Goal: Task Accomplishment & Management: Manage account settings

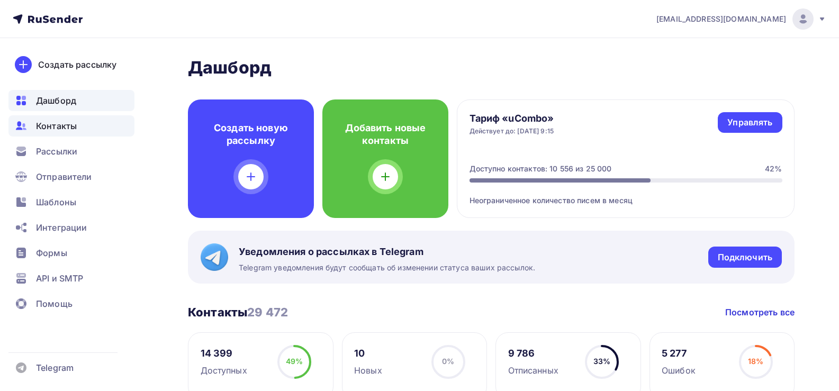
click at [51, 131] on span "Контакты" at bounding box center [56, 126] width 41 height 13
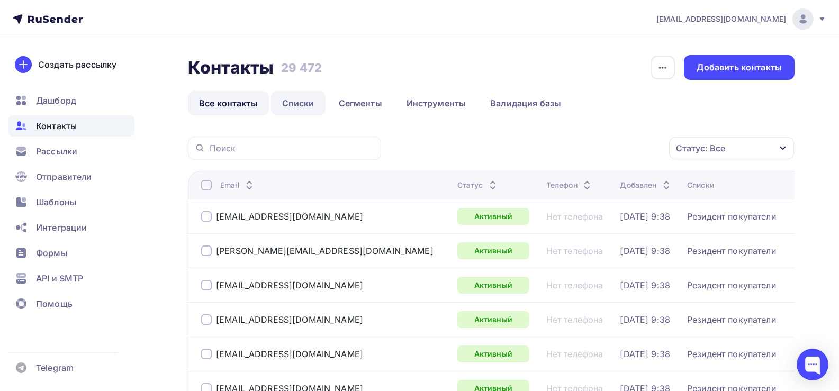
click at [301, 105] on link "Списки" at bounding box center [298, 103] width 55 height 24
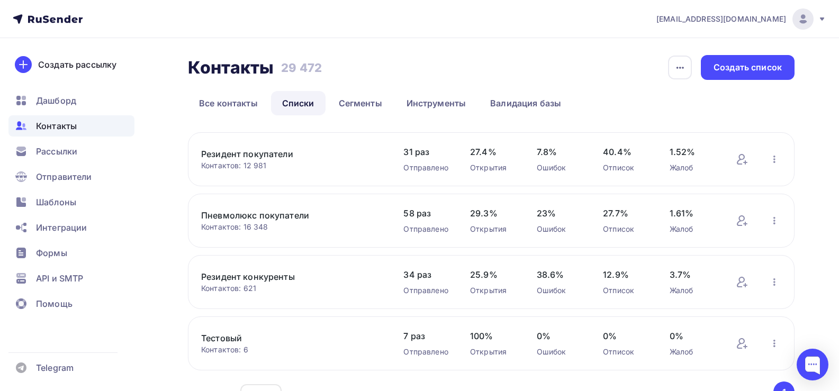
click at [268, 214] on link "Пневмолюкс покупатели" at bounding box center [291, 215] width 180 height 13
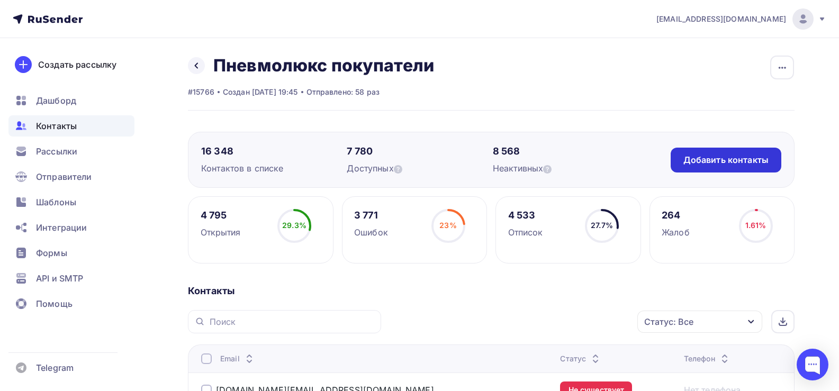
click at [753, 157] on div "Добавить контакты" at bounding box center [726, 160] width 85 height 12
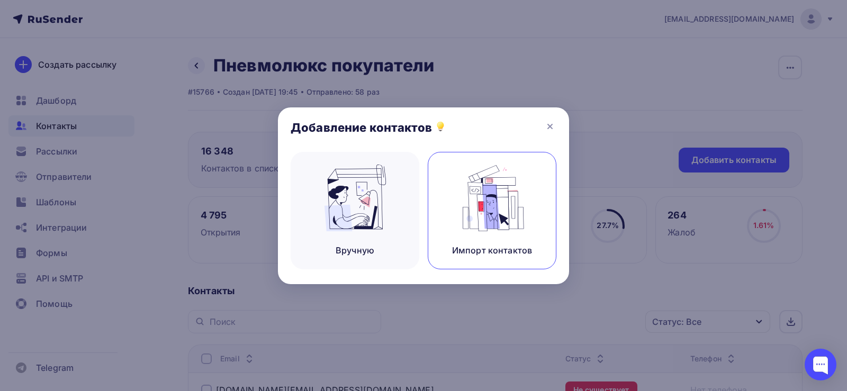
click at [521, 199] on img at bounding box center [492, 198] width 71 height 67
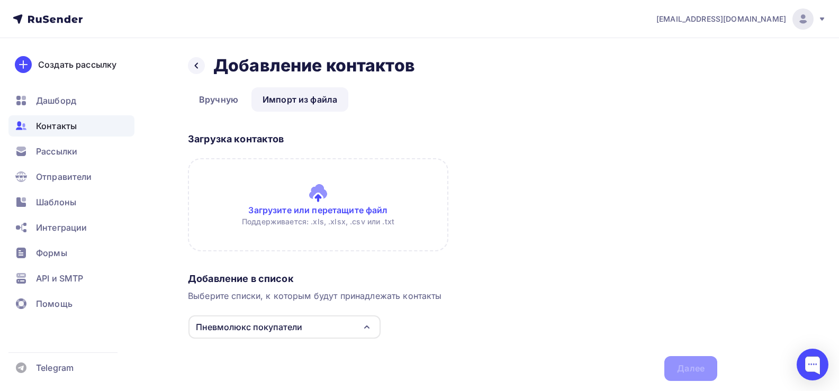
click at [318, 191] on input "file" at bounding box center [318, 204] width 261 height 93
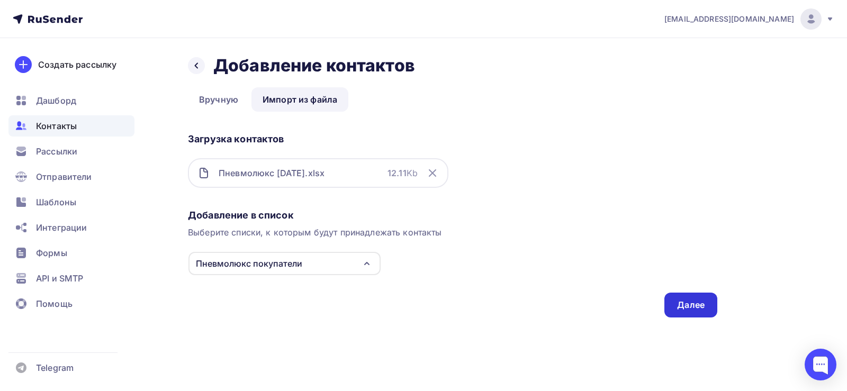
click at [678, 309] on div "Далее" at bounding box center [691, 305] width 28 height 12
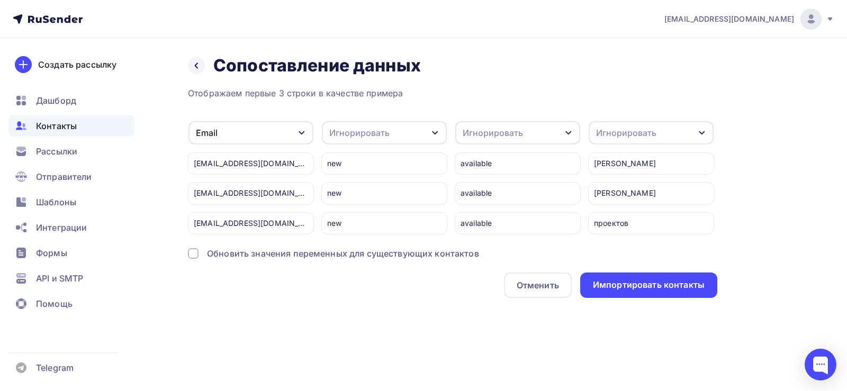
click at [635, 134] on div "Игнорировать" at bounding box center [626, 133] width 60 height 13
click at [633, 187] on div "Имя" at bounding box center [631, 188] width 61 height 13
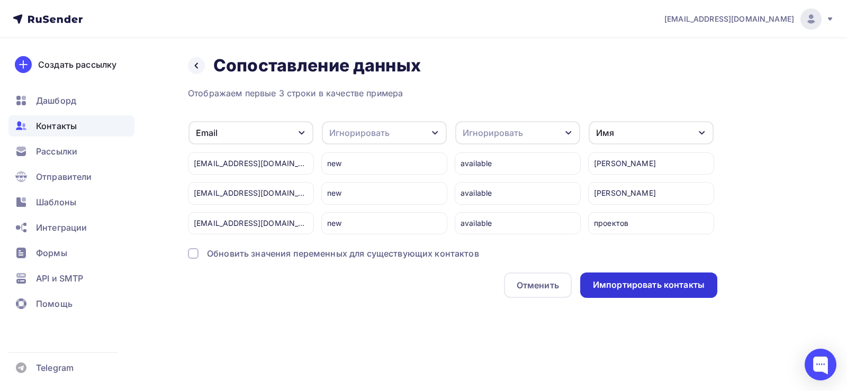
click at [669, 286] on div "Импортировать контакты" at bounding box center [649, 285] width 112 height 12
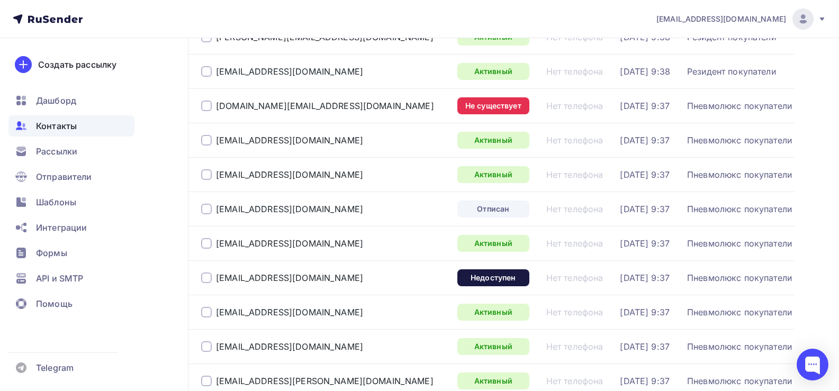
scroll to position [1637, 0]
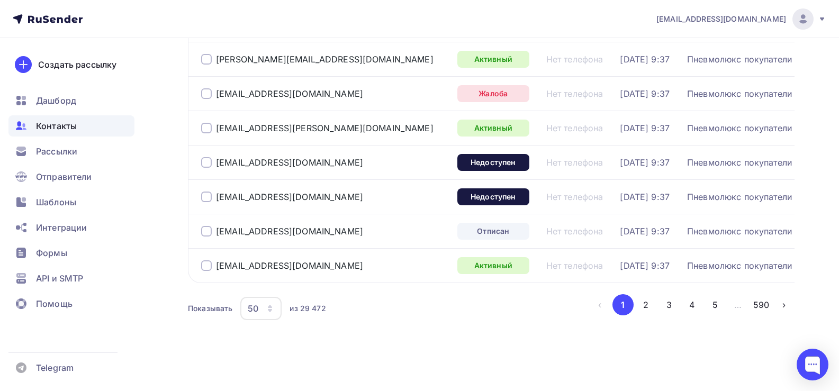
click at [271, 315] on div "50" at bounding box center [260, 308] width 41 height 23
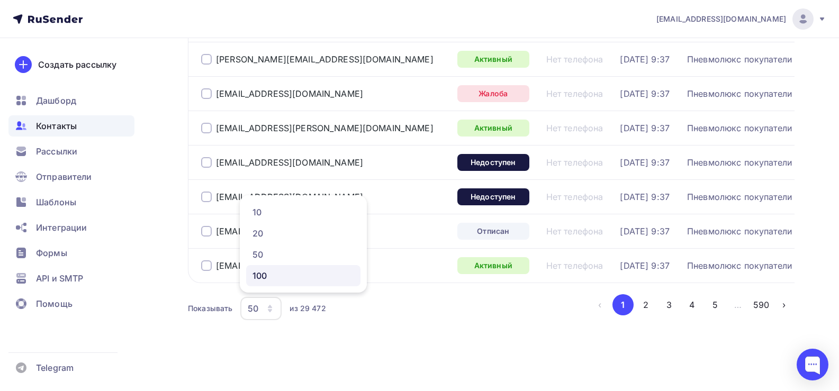
click at [270, 273] on div "100" at bounding box center [304, 276] width 102 height 13
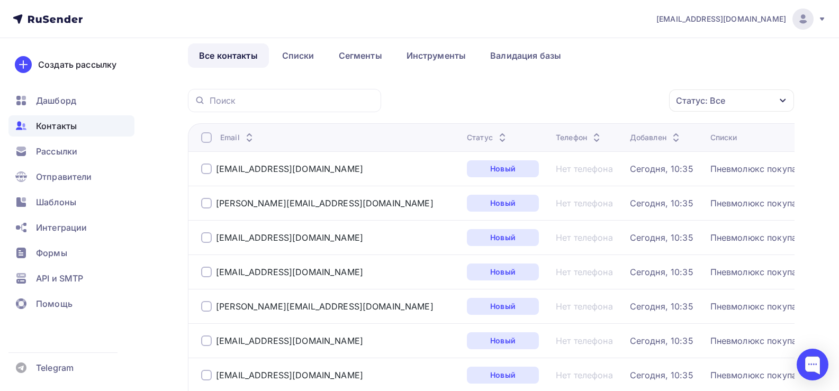
scroll to position [0, 0]
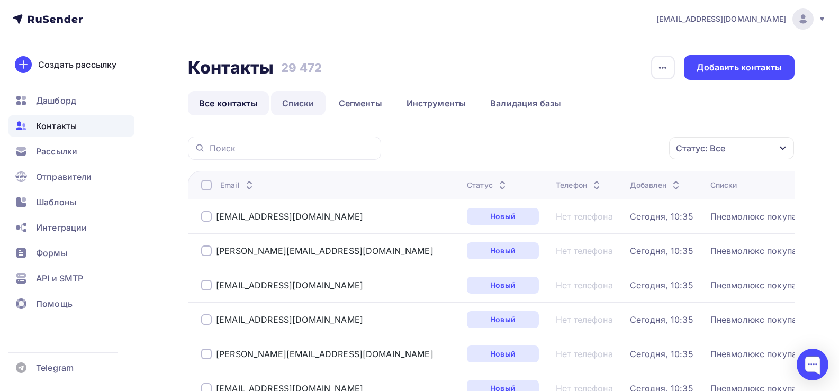
click at [291, 104] on link "Списки" at bounding box center [298, 103] width 55 height 24
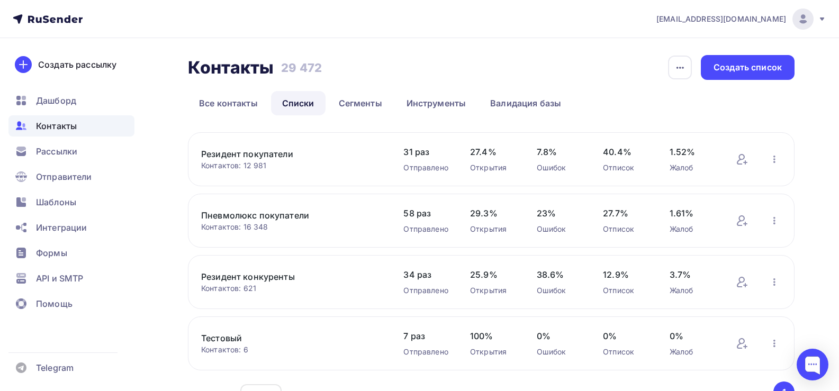
click at [262, 154] on link "Резидент покупатели" at bounding box center [291, 154] width 180 height 13
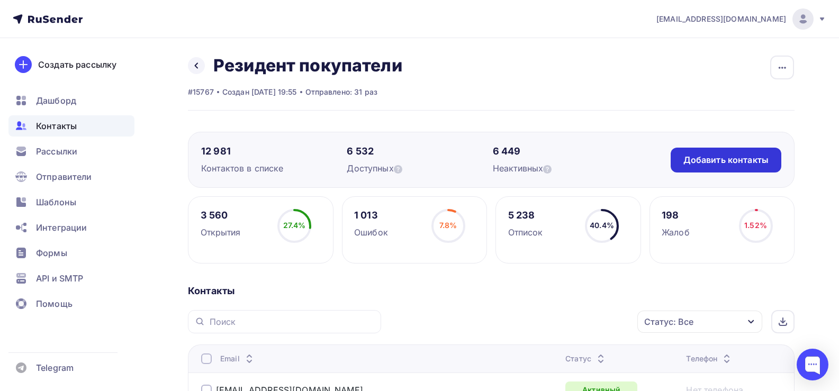
click at [720, 156] on div "Добавить контакты" at bounding box center [726, 160] width 85 height 12
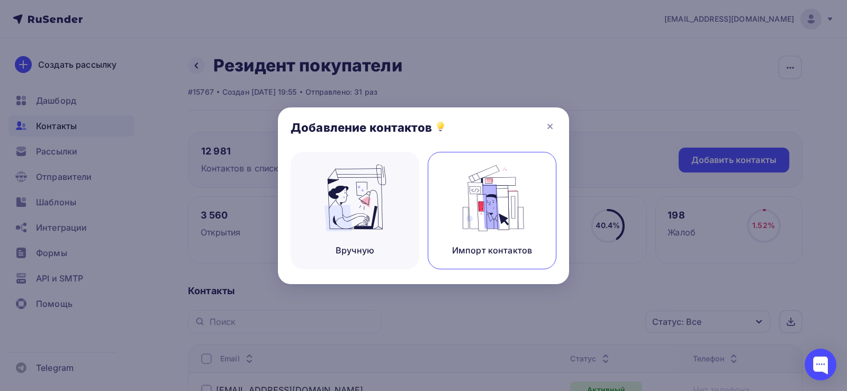
click at [486, 199] on img at bounding box center [492, 198] width 71 height 67
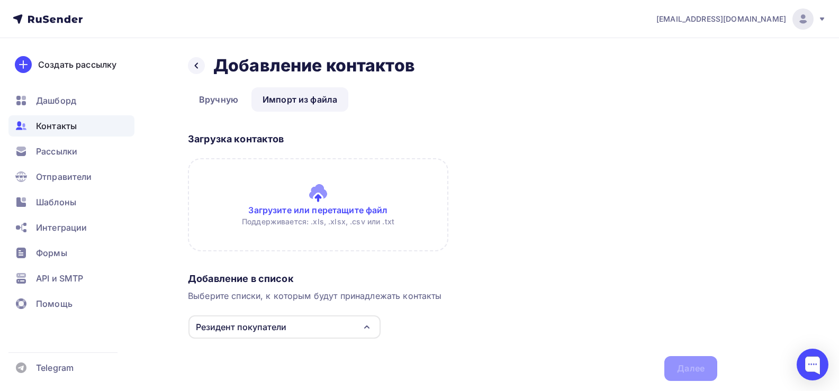
click at [317, 190] on input "file" at bounding box center [318, 204] width 261 height 93
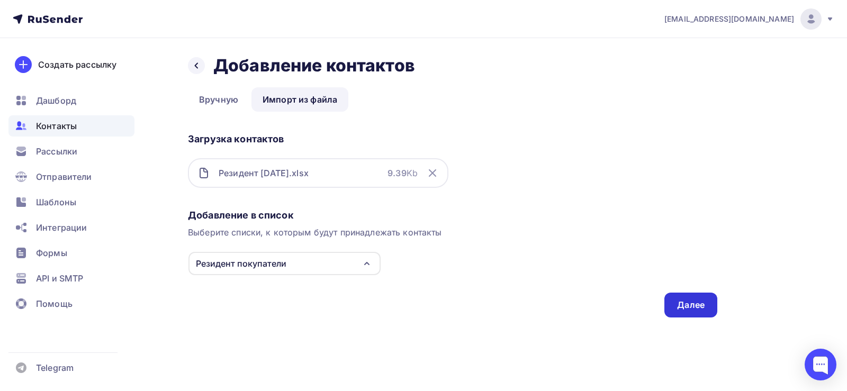
click at [701, 305] on div "Далее" at bounding box center [691, 305] width 28 height 12
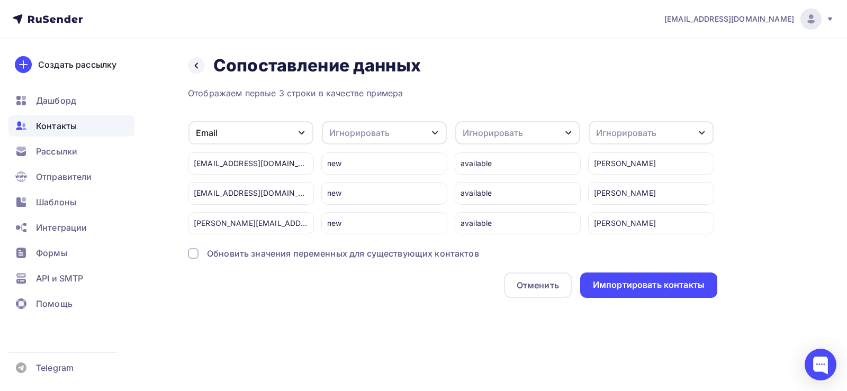
click at [675, 133] on div "Игнорировать" at bounding box center [651, 132] width 125 height 23
click at [628, 186] on div "Имя" at bounding box center [631, 188] width 61 height 13
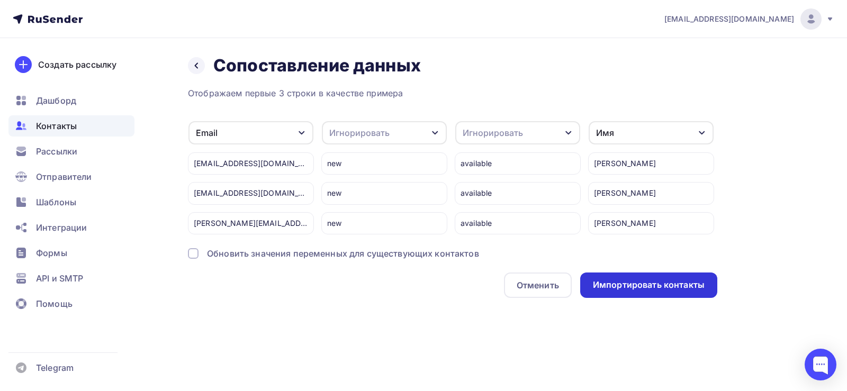
click at [661, 284] on div "Импортировать контакты" at bounding box center [649, 285] width 112 height 12
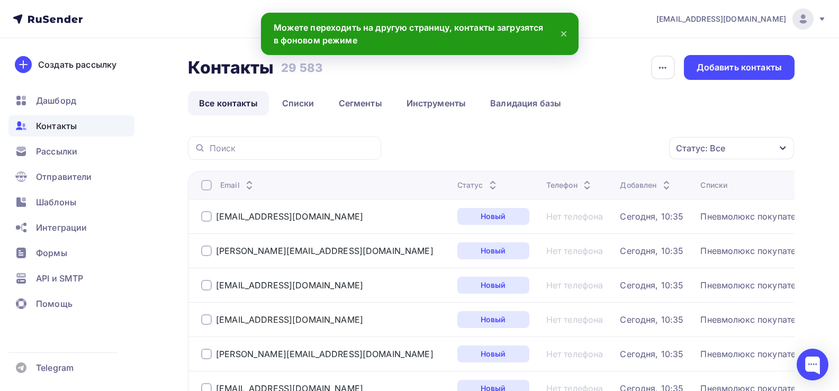
click at [58, 130] on span "Контакты" at bounding box center [56, 126] width 41 height 13
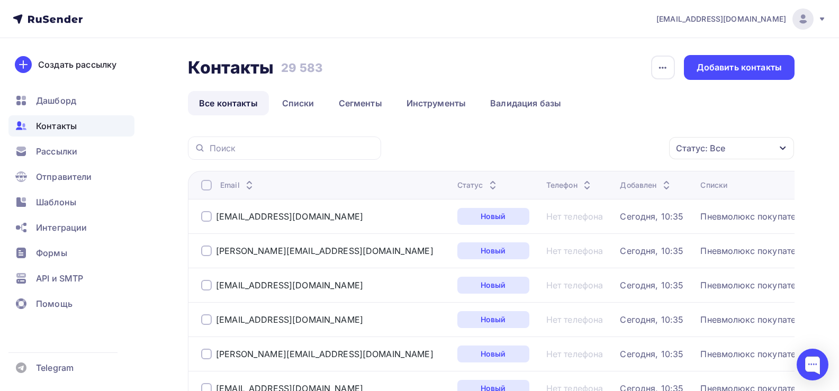
click at [57, 121] on span "Контакты" at bounding box center [56, 126] width 41 height 13
click at [227, 101] on link "Все контакты" at bounding box center [228, 103] width 81 height 24
